Goal: Information Seeking & Learning: Check status

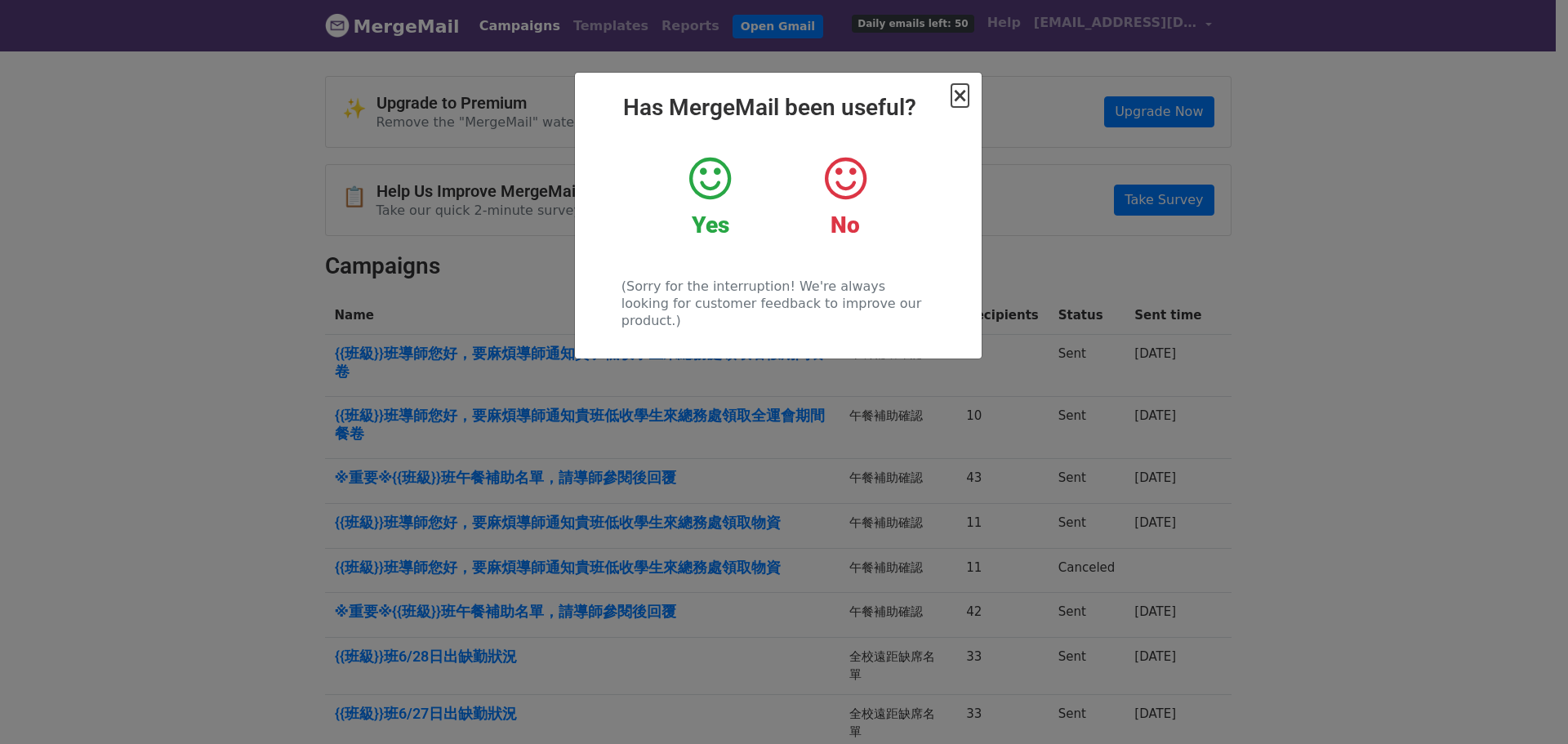
click at [955, 96] on span "×" at bounding box center [959, 95] width 16 height 23
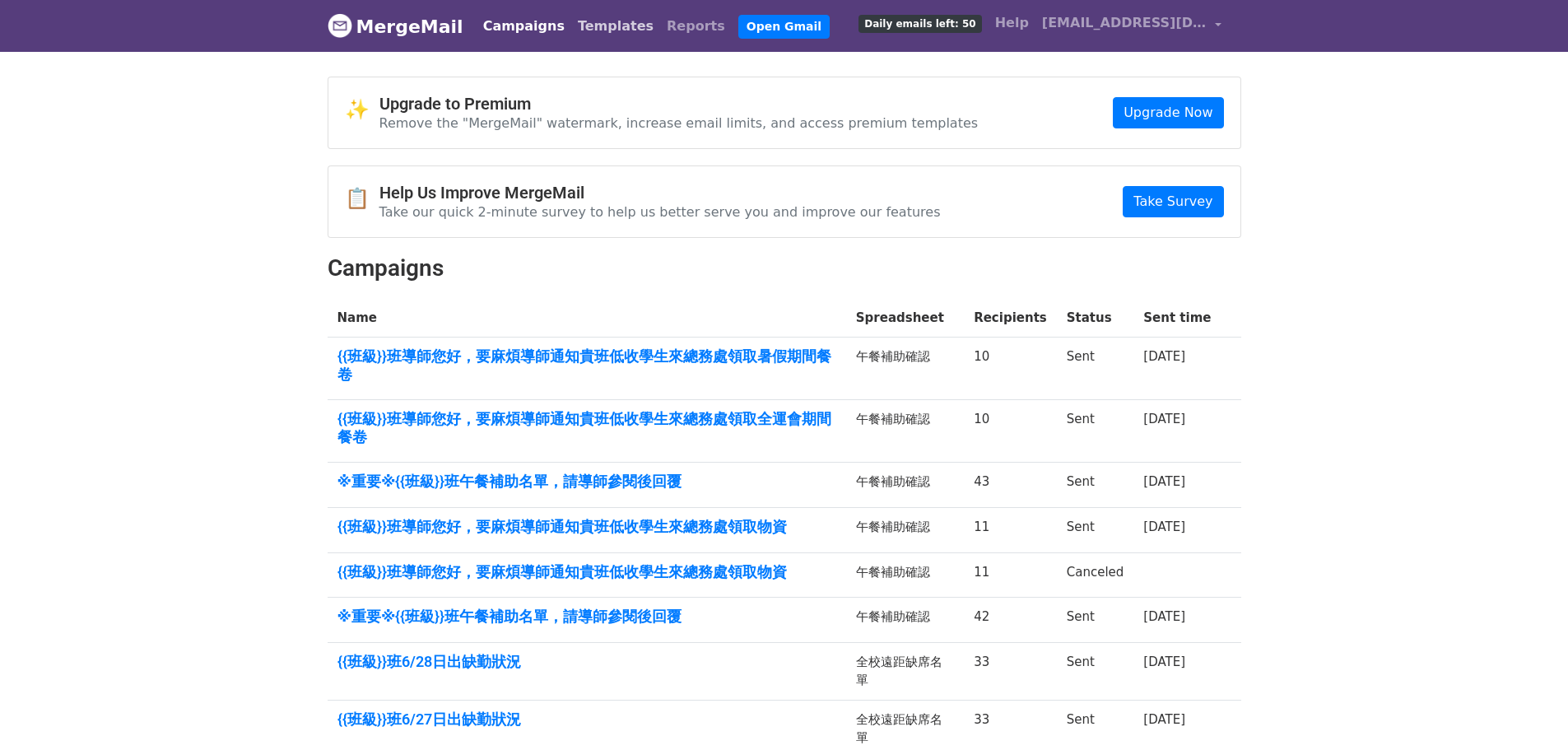
click at [582, 23] on link "Templates" at bounding box center [616, 26] width 89 height 33
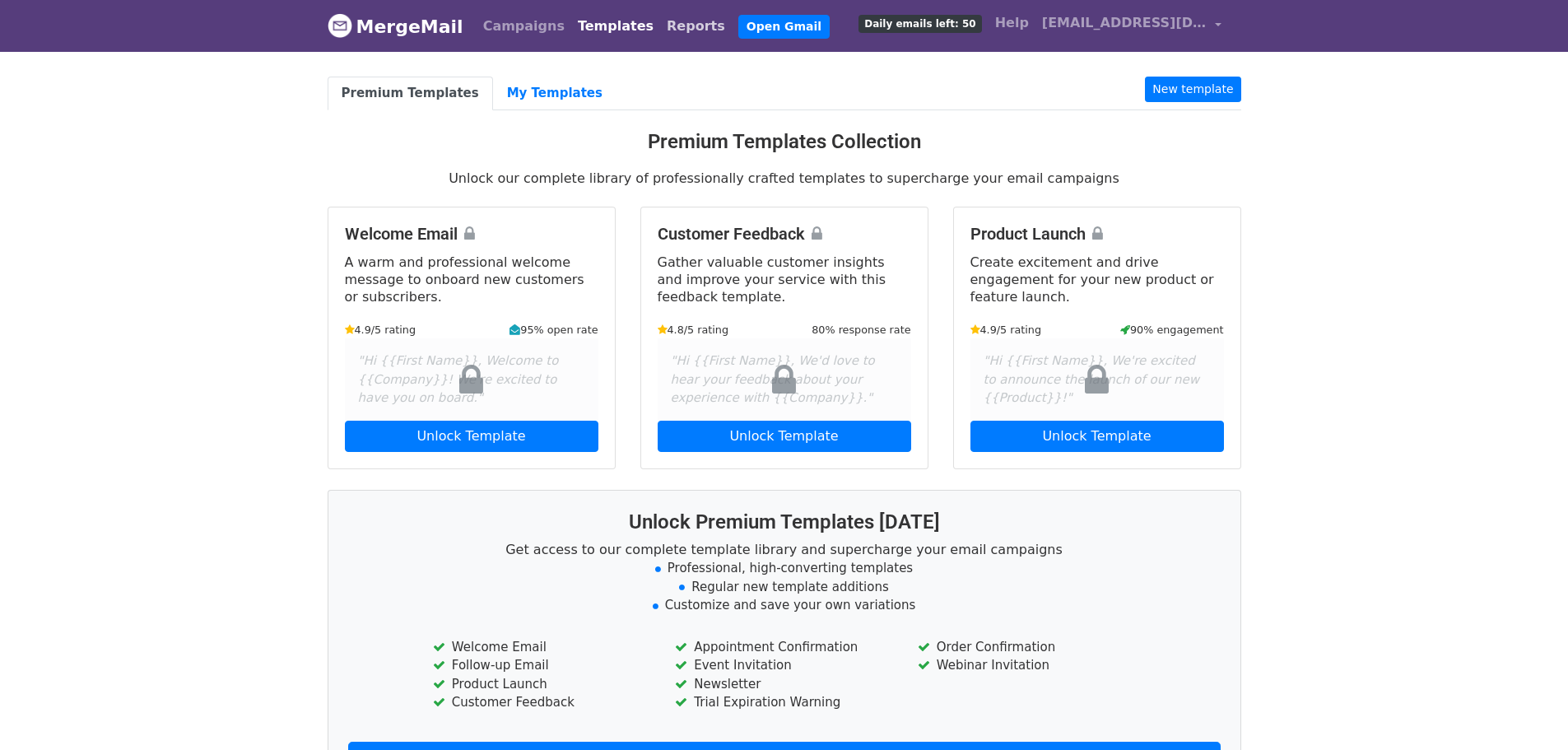
click at [679, 21] on link "Reports" at bounding box center [696, 26] width 71 height 33
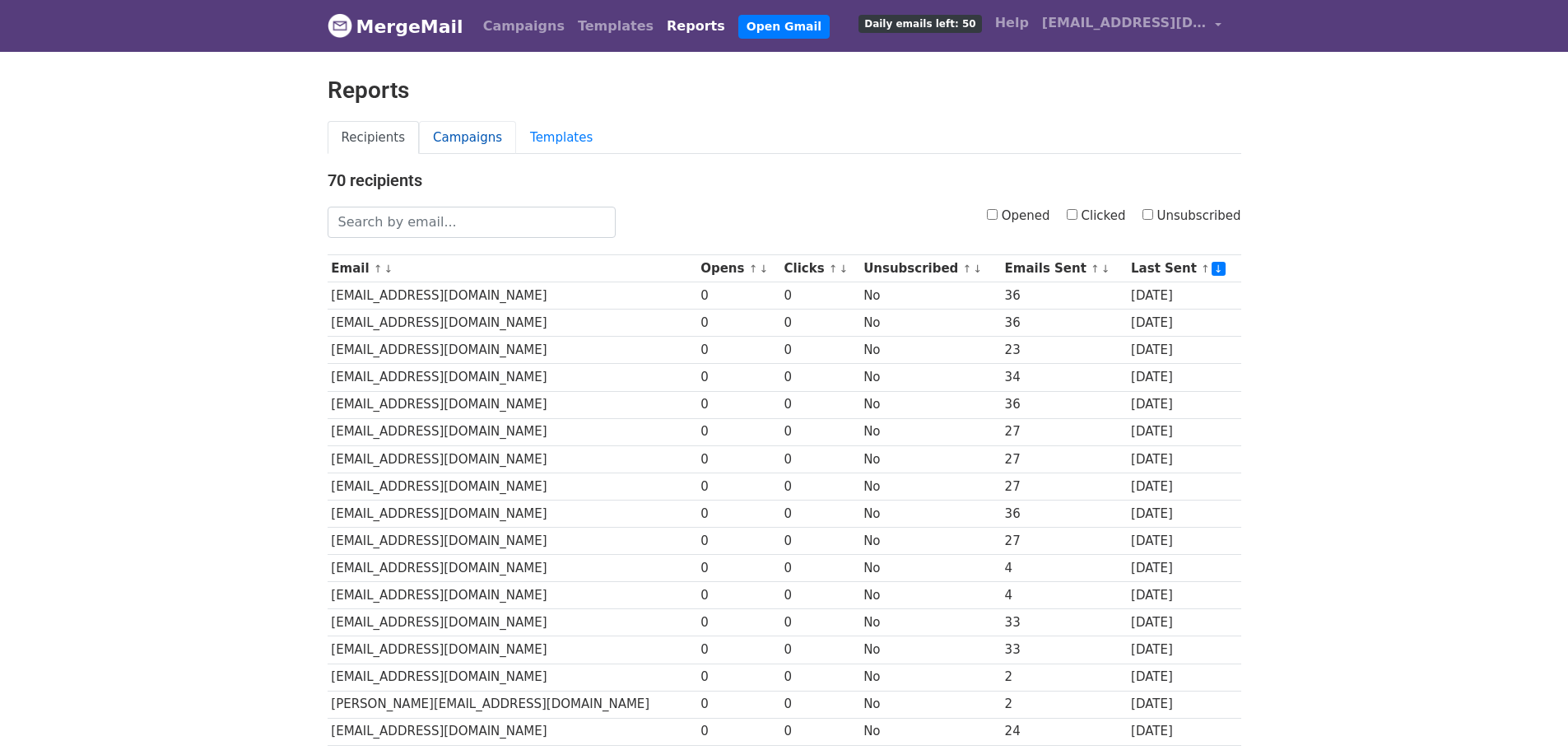
click at [465, 139] on link "Campaigns" at bounding box center [468, 138] width 97 height 34
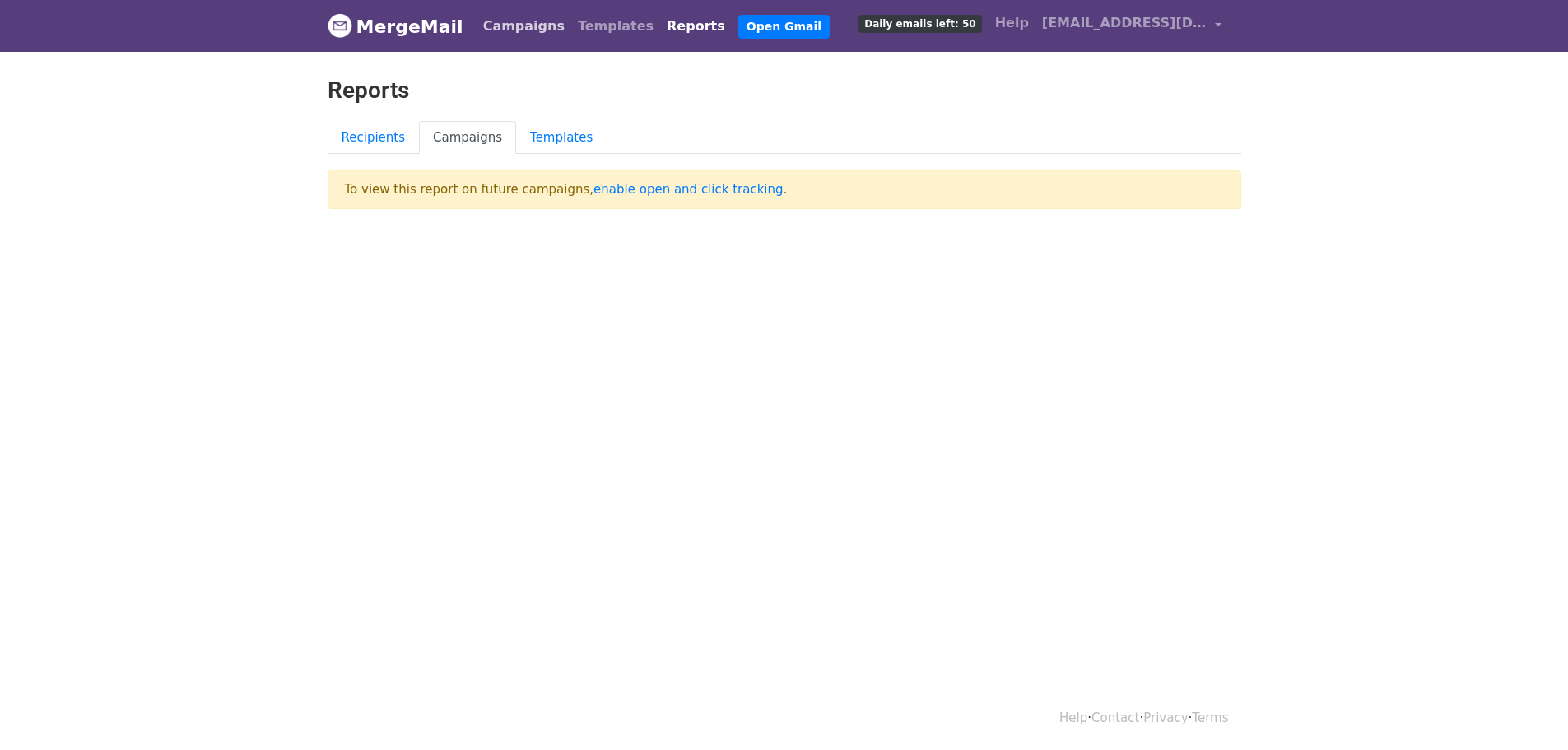
click at [518, 32] on link "Campaigns" at bounding box center [525, 26] width 95 height 33
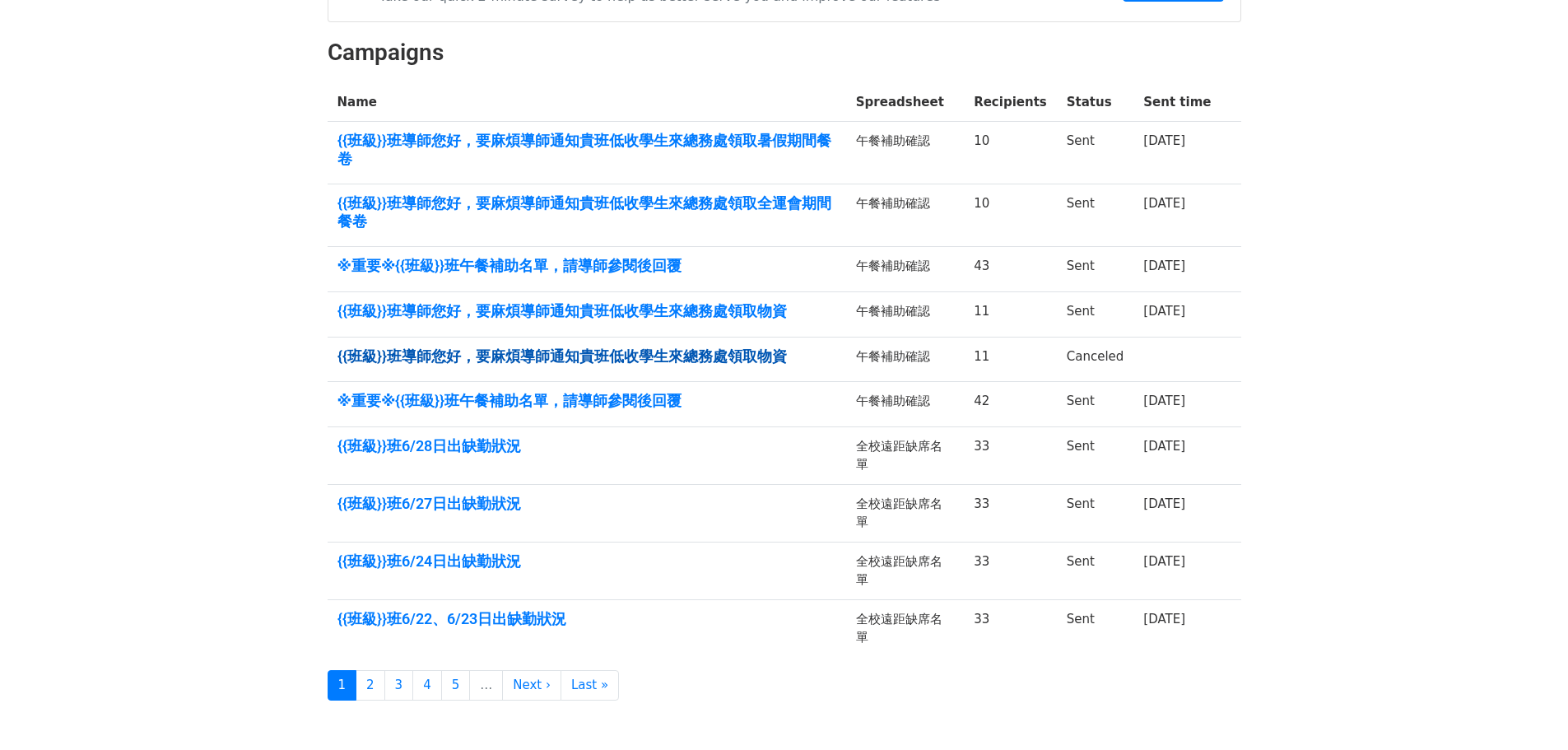
scroll to position [247, 0]
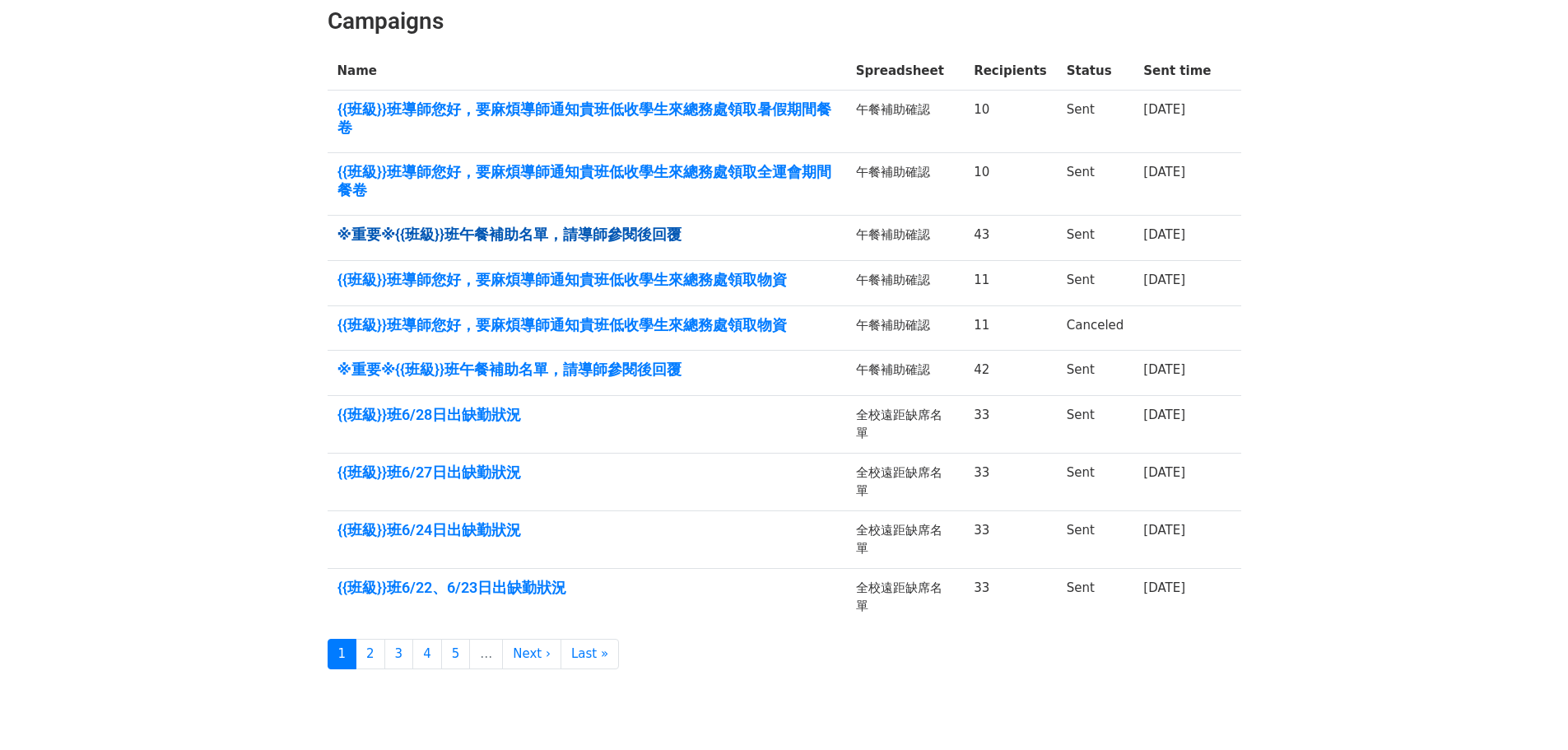
click at [616, 235] on link "※重要※{{班級}}班午餐補助名單，請導師參閱後回覆" at bounding box center [586, 234] width 499 height 18
